Goal: Task Accomplishment & Management: Manage account settings

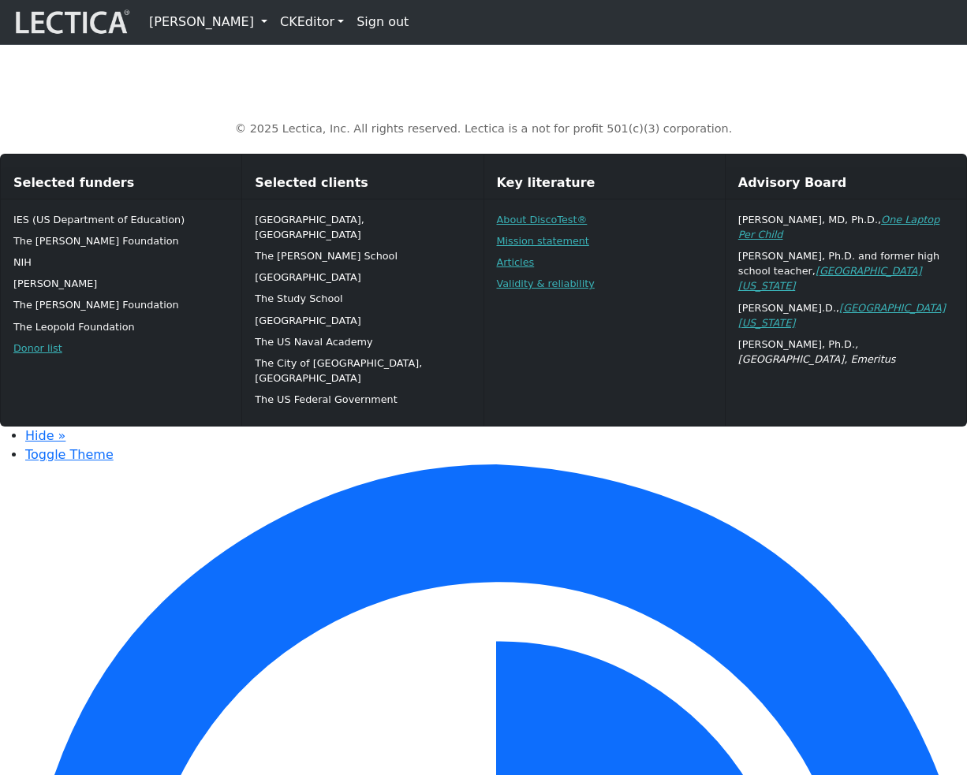
click at [270, 22] on link "[PERSON_NAME]" at bounding box center [208, 22] width 131 height 32
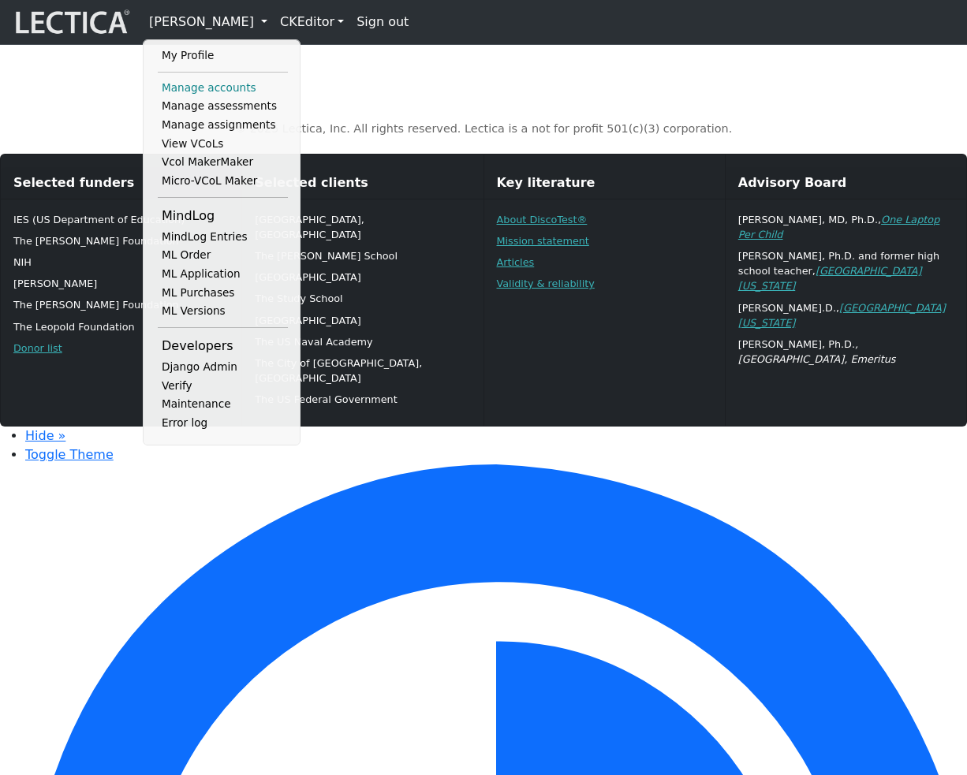
click at [226, 98] on link "Manage accounts" at bounding box center [223, 88] width 130 height 19
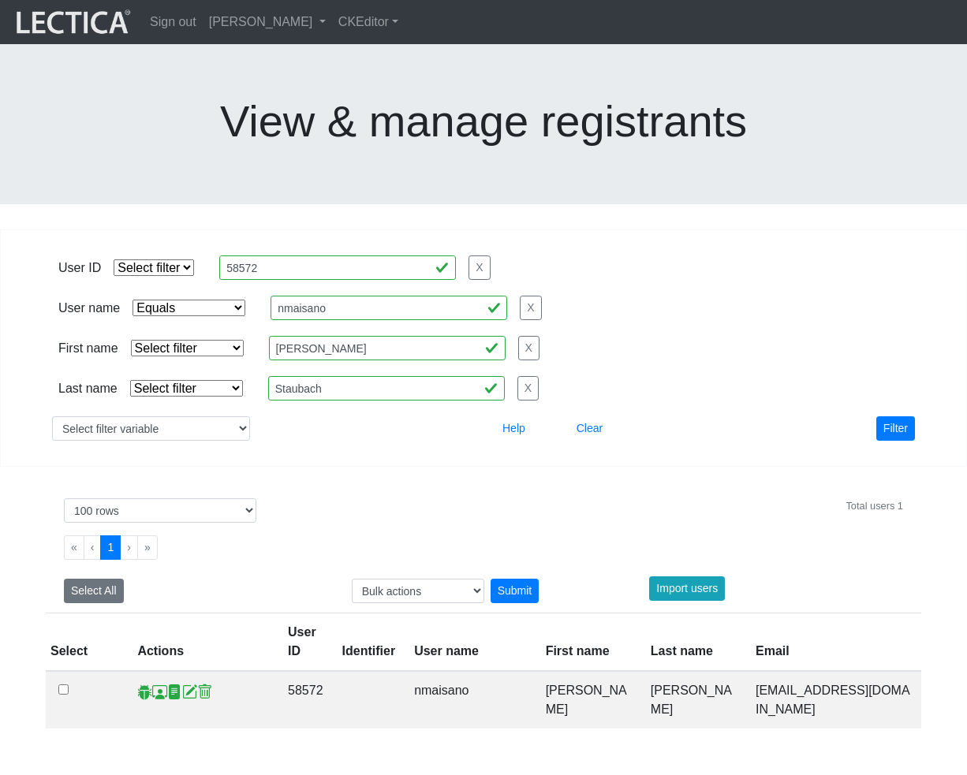
select select "iexact"
select select "100"
click at [364, 296] on input "nmaisano" at bounding box center [388, 308] width 237 height 24
click at [347, 336] on input "Nick" at bounding box center [387, 348] width 237 height 24
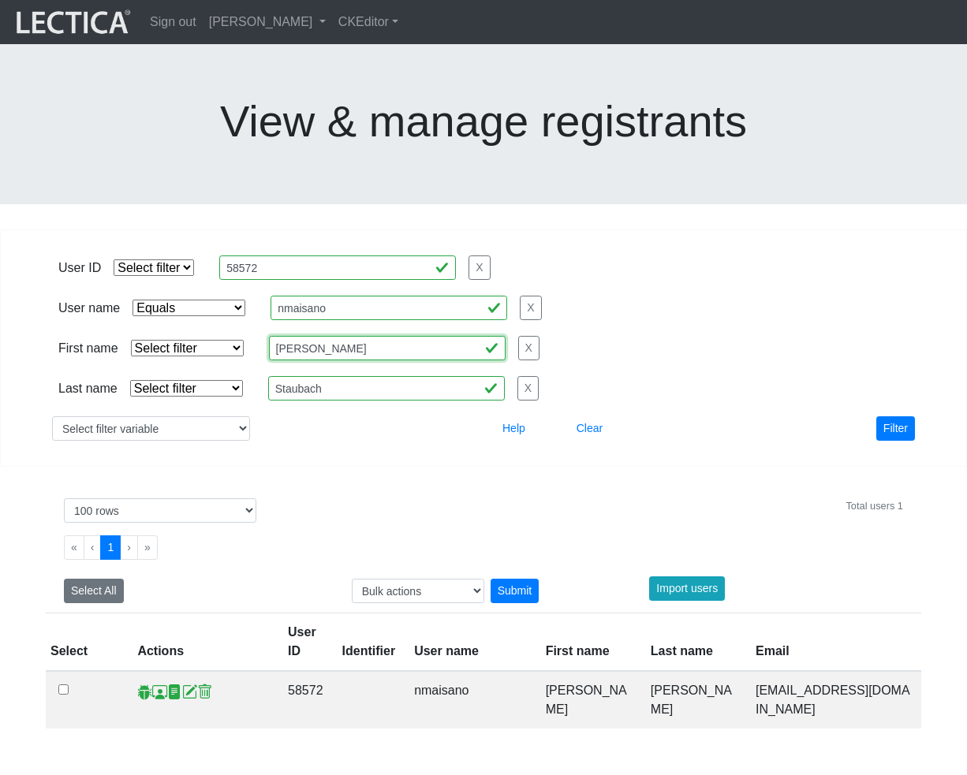
click at [347, 336] on input "Nick" at bounding box center [387, 348] width 237 height 24
type input "daniel"
select select "iexact"
click option "Equals" at bounding box center [0, 0] width 0 height 0
select select
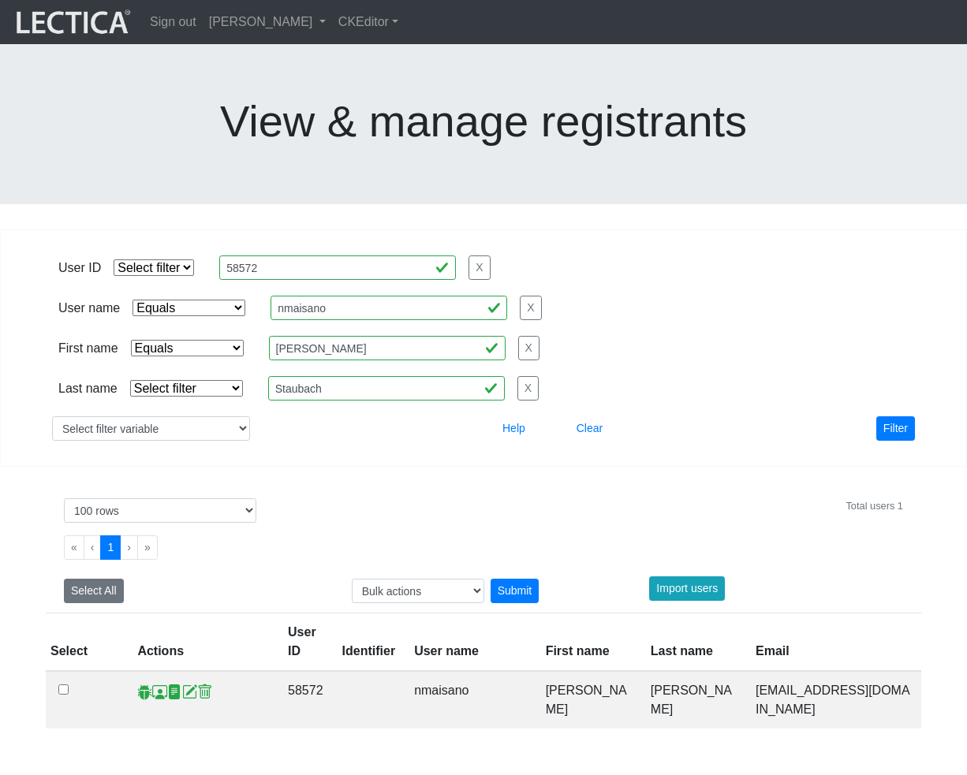
click option "Select filter" at bounding box center [0, 0] width 0 height 0
select select "icontains"
click option "Contains" at bounding box center [0, 0] width 0 height 0
click at [358, 376] on input "Staubach" at bounding box center [386, 388] width 237 height 24
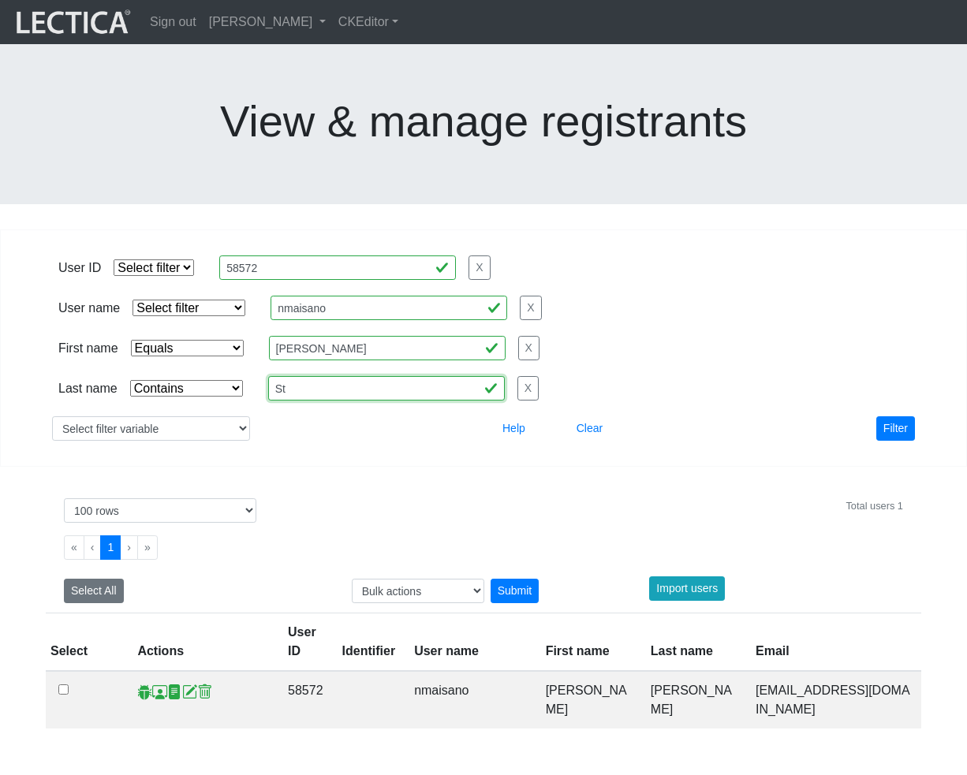
type input "S"
type input "adonai"
click at [898, 416] on button "Filter" at bounding box center [895, 428] width 39 height 24
click at [155, 684] on span at bounding box center [159, 692] width 15 height 17
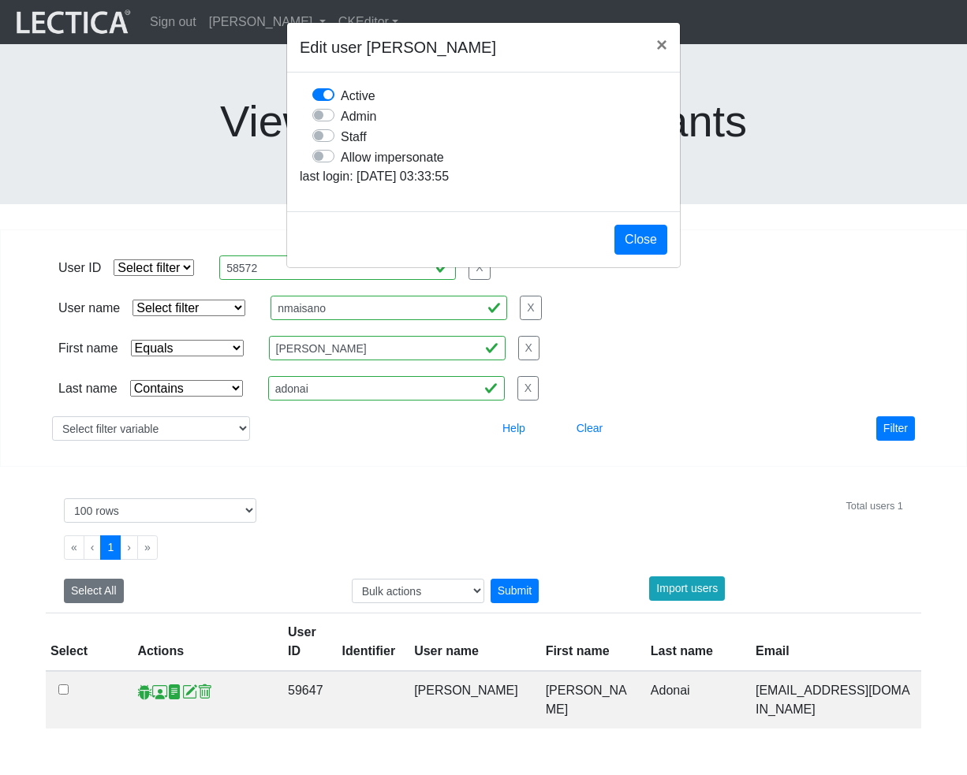
click at [341, 167] on label "Allow impersonate" at bounding box center [392, 157] width 103 height 21
click at [325, 162] on input "Allow impersonate" at bounding box center [318, 155] width 13 height 16
checkbox input "true"
click at [641, 255] on button "Close" at bounding box center [640, 240] width 53 height 30
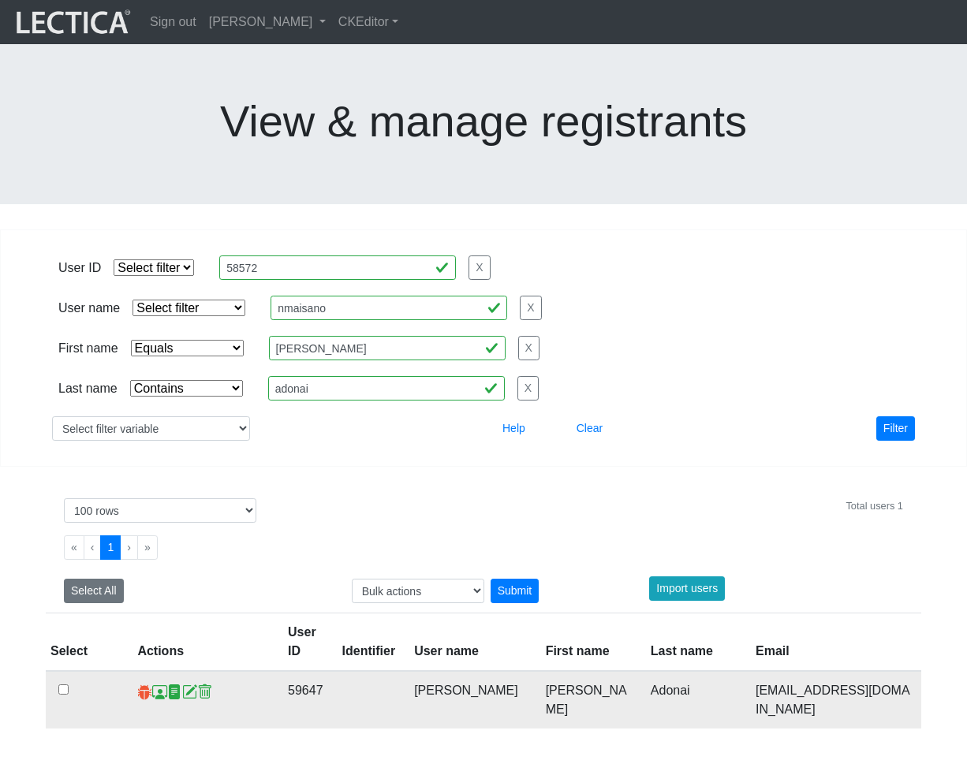
click at [143, 684] on span at bounding box center [144, 692] width 15 height 17
